Goal: Information Seeking & Learning: Learn about a topic

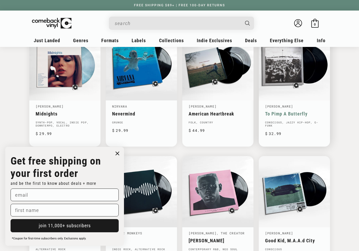
scroll to position [343, 0]
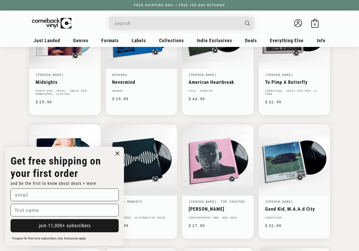
click at [117, 152] on circle "Close dialog" at bounding box center [118, 154] width 8 height 8
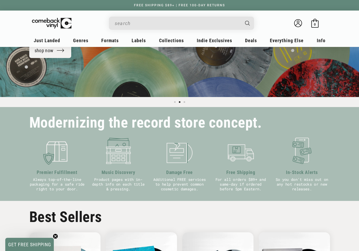
scroll to position [53, 0]
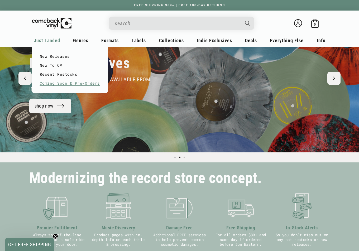
click at [71, 84] on link "Coming Soon & Pre-Orders" at bounding box center [70, 83] width 60 height 9
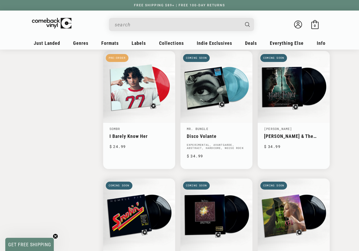
scroll to position [817, 0]
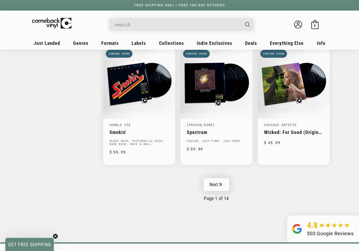
click at [218, 185] on link "Next" at bounding box center [217, 184] width 26 height 13
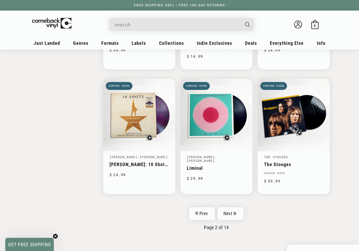
scroll to position [817, 0]
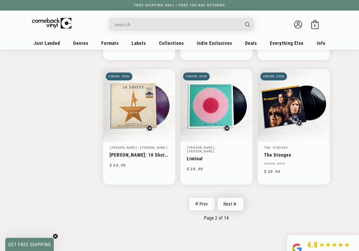
click at [235, 203] on icon "Pagination" at bounding box center [234, 203] width 3 height 3
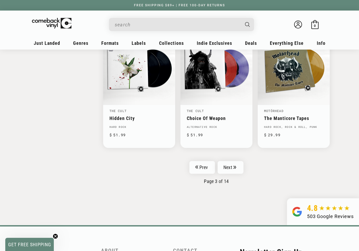
scroll to position [844, 0]
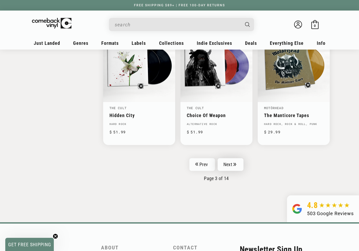
click at [236, 166] on link "Next" at bounding box center [231, 164] width 26 height 13
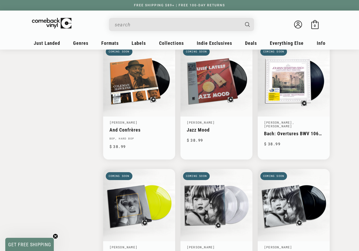
scroll to position [765, 0]
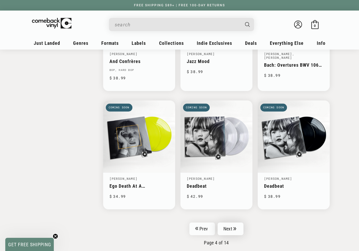
click at [234, 227] on icon "Pagination" at bounding box center [234, 228] width 3 height 3
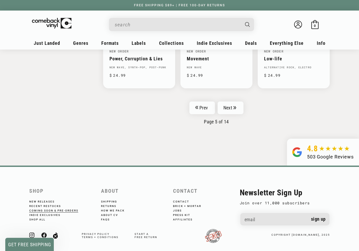
scroll to position [895, 0]
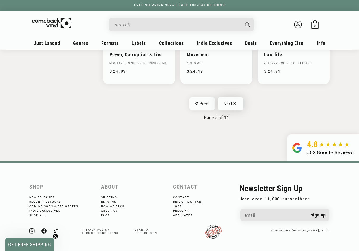
click at [239, 100] on link "Next" at bounding box center [231, 103] width 26 height 13
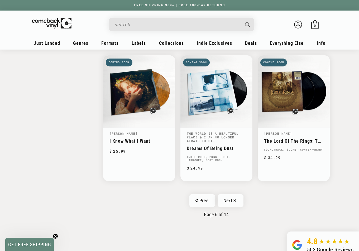
scroll to position [870, 0]
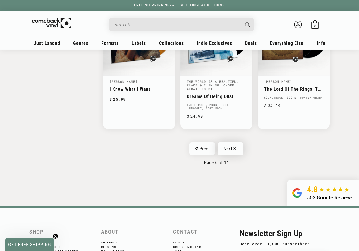
click at [242, 148] on link "Next" at bounding box center [231, 148] width 26 height 13
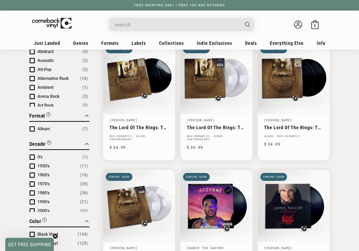
scroll to position [211, 0]
